Goal: Task Accomplishment & Management: Manage account settings

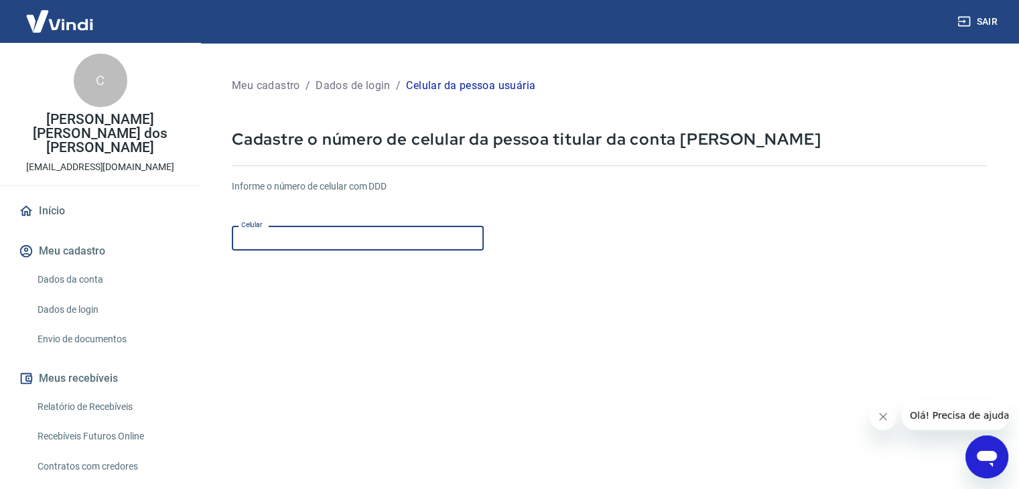
click at [342, 245] on input "Celular" at bounding box center [358, 238] width 252 height 25
type input "[PHONE_NUMBER]"
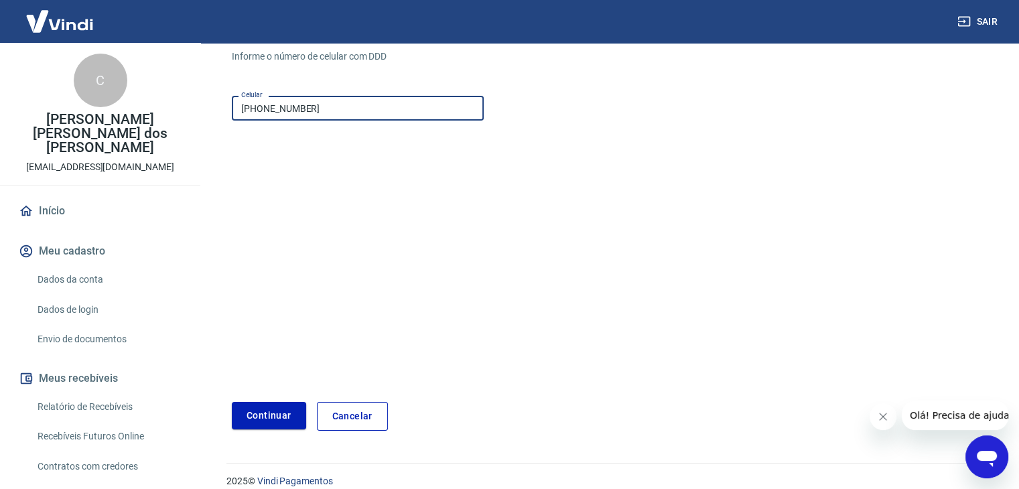
scroll to position [145, 0]
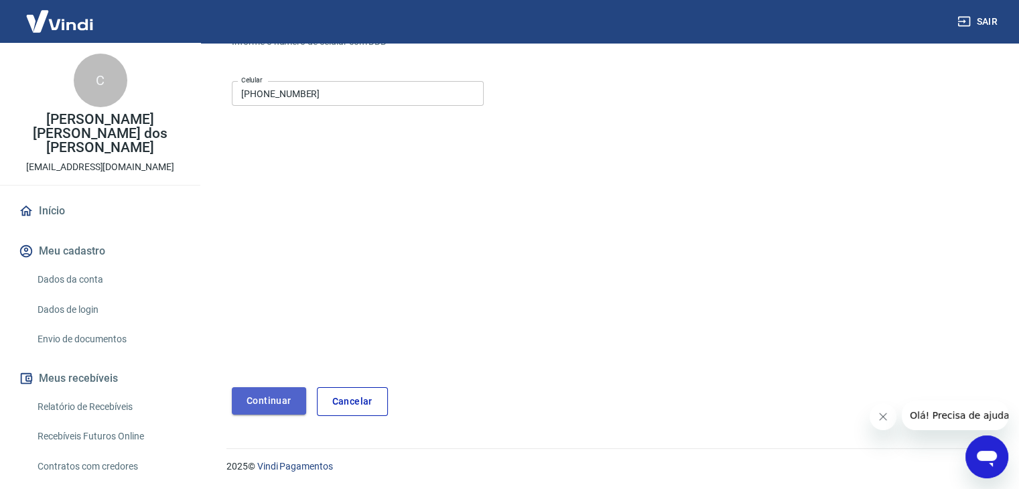
click at [272, 401] on button "Continuar" at bounding box center [269, 400] width 74 height 27
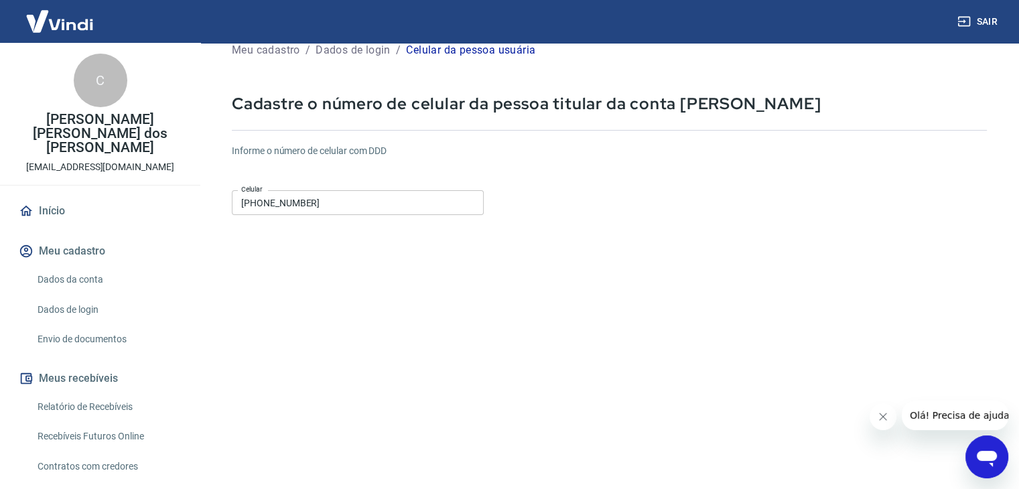
scroll to position [0, 0]
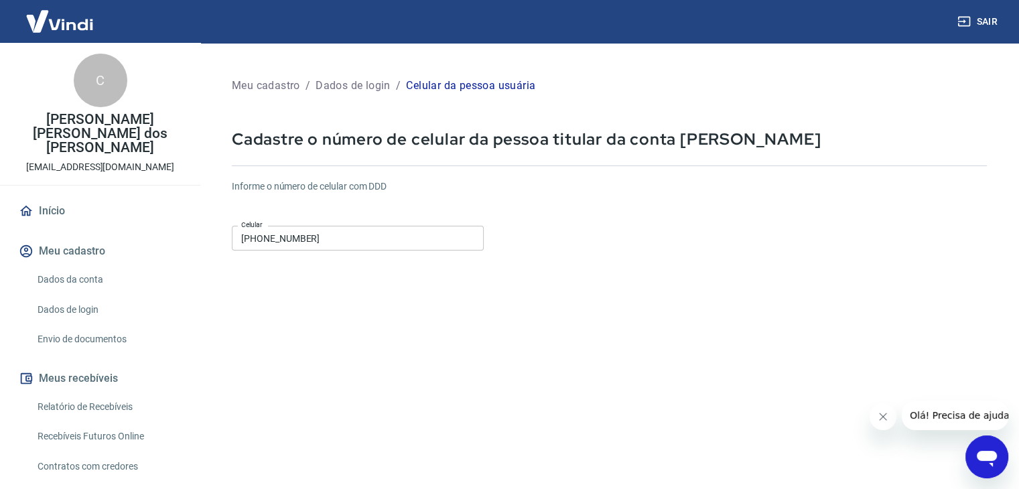
click at [86, 79] on div "C" at bounding box center [101, 81] width 54 height 54
click at [54, 200] on link "Início" at bounding box center [100, 210] width 168 height 29
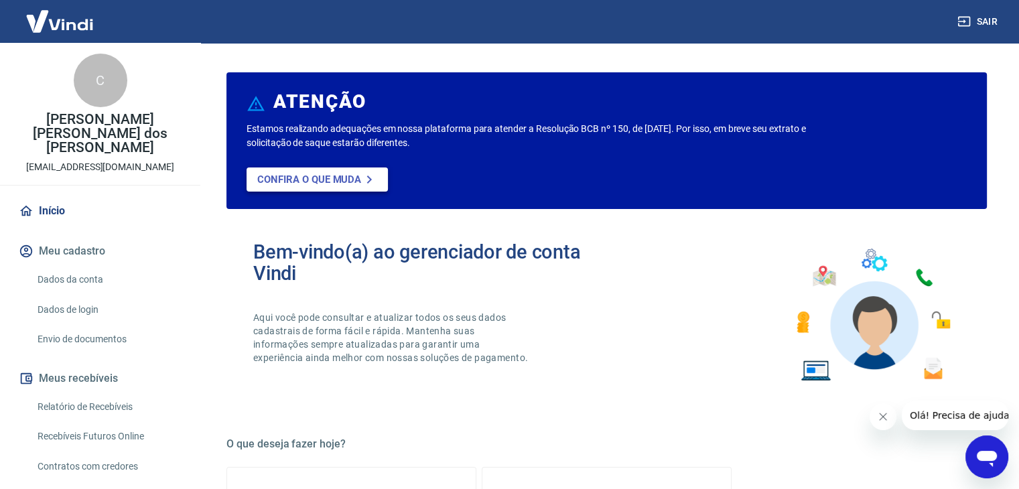
click at [369, 183] on icon at bounding box center [369, 179] width 16 height 16
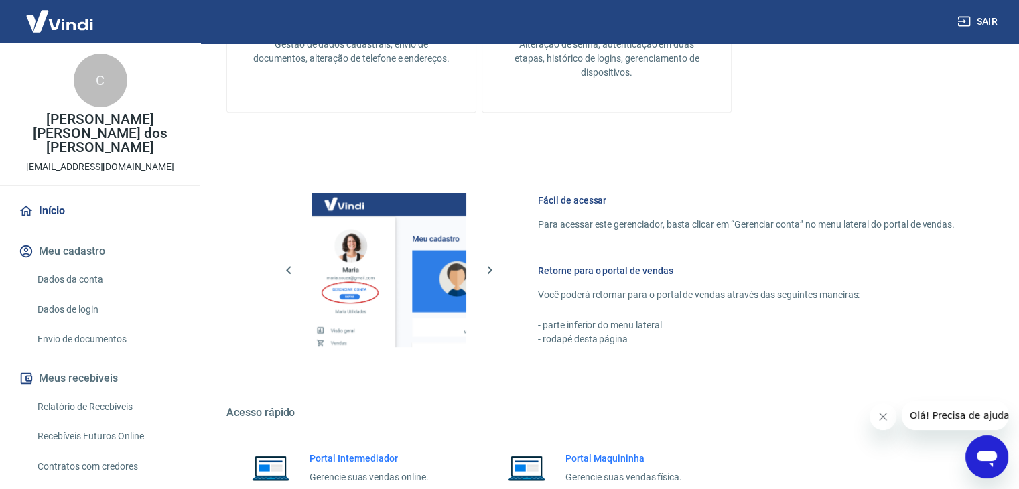
scroll to position [597, 0]
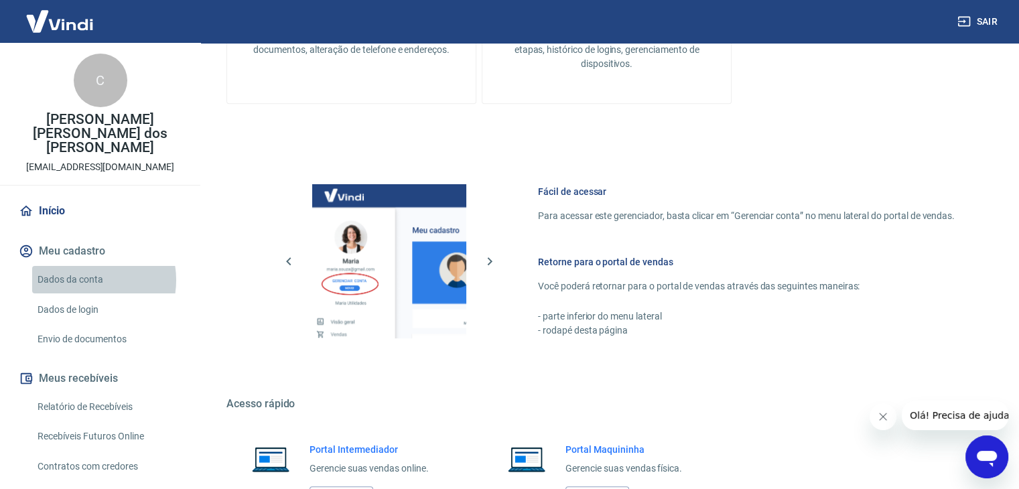
click at [86, 266] on link "Dados da conta" at bounding box center [108, 279] width 152 height 27
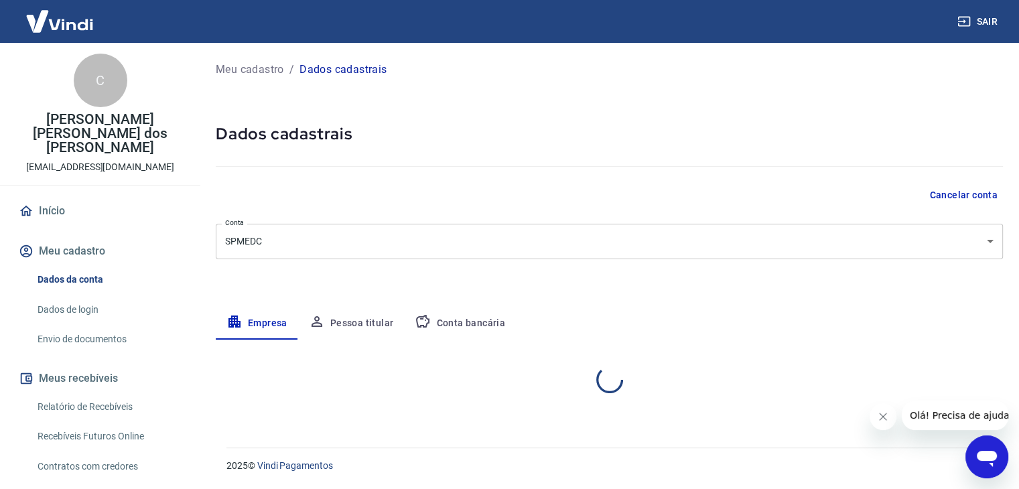
select select "SP"
select select "business"
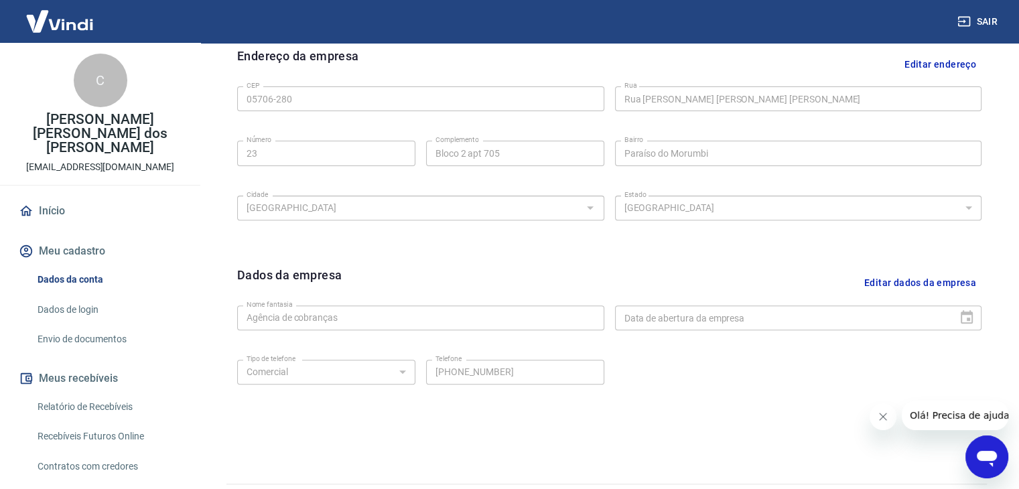
scroll to position [477, 0]
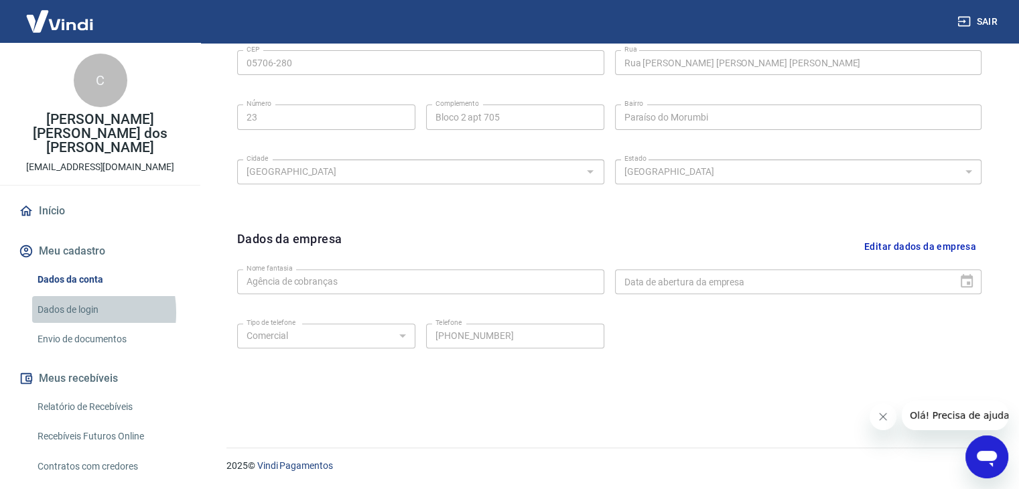
click at [64, 298] on link "Dados de login" at bounding box center [108, 309] width 152 height 27
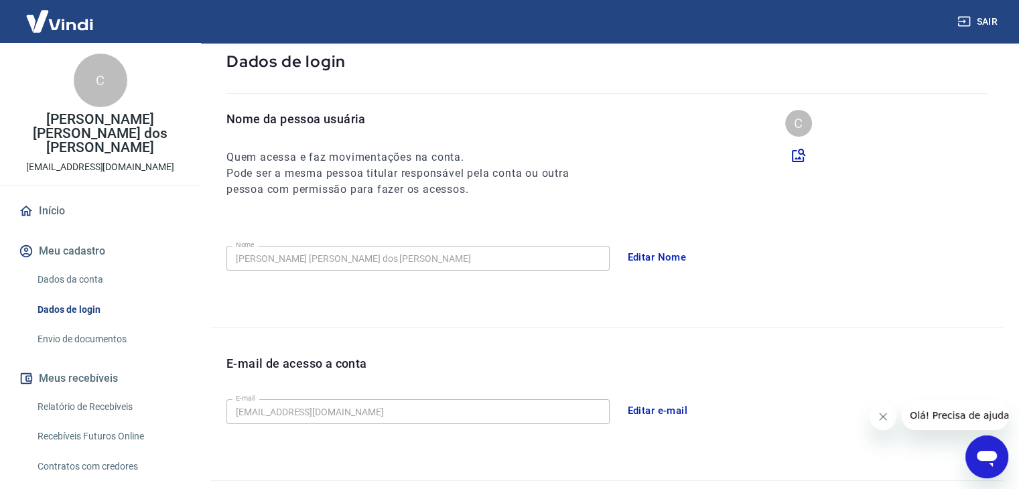
scroll to position [78, 0]
click at [646, 260] on button "Editar Nome" at bounding box center [657, 256] width 74 height 28
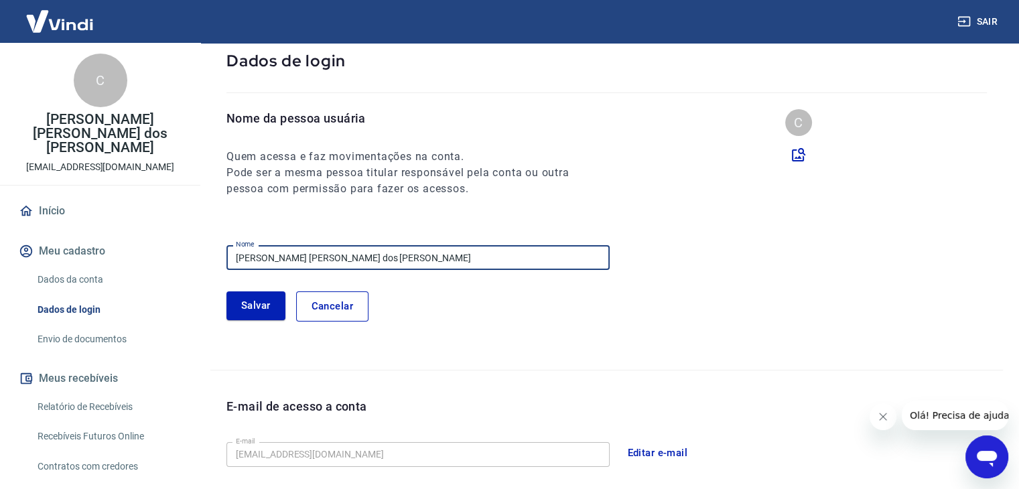
click at [370, 257] on input "[PERSON_NAME] [PERSON_NAME] dos [PERSON_NAME]" at bounding box center [417, 257] width 383 height 25
type input "C"
type input "VENDAS"
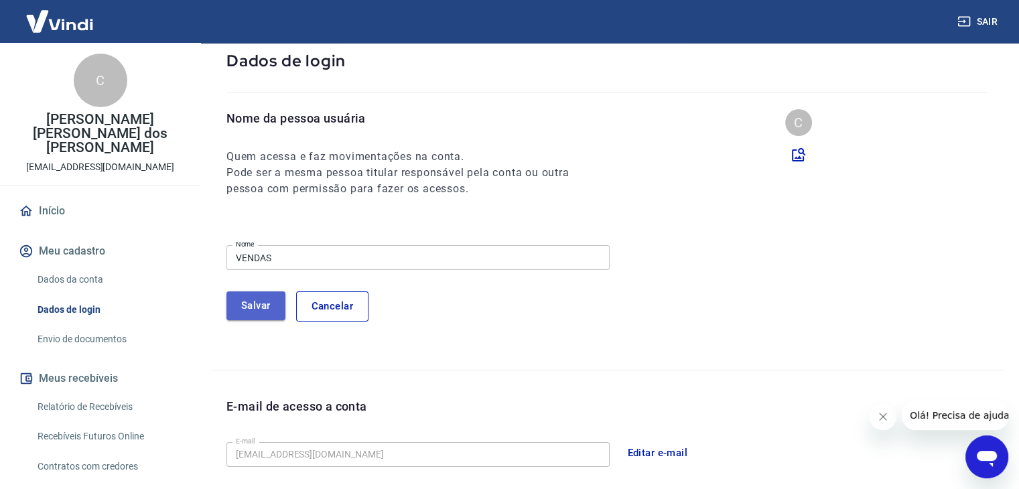
click at [236, 309] on button "Salvar" at bounding box center [255, 305] width 59 height 28
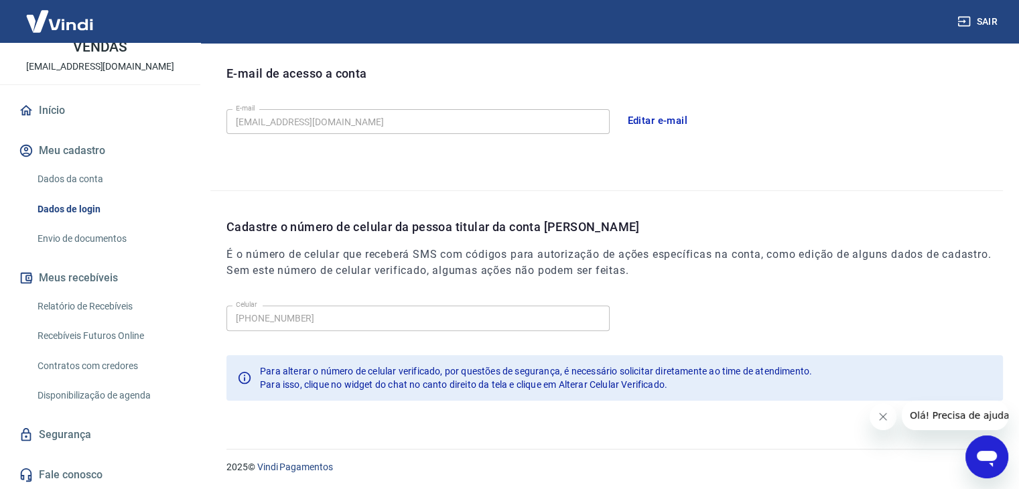
scroll to position [368, 0]
click at [51, 113] on link "Início" at bounding box center [100, 110] width 168 height 29
